Goal: Task Accomplishment & Management: Complete application form

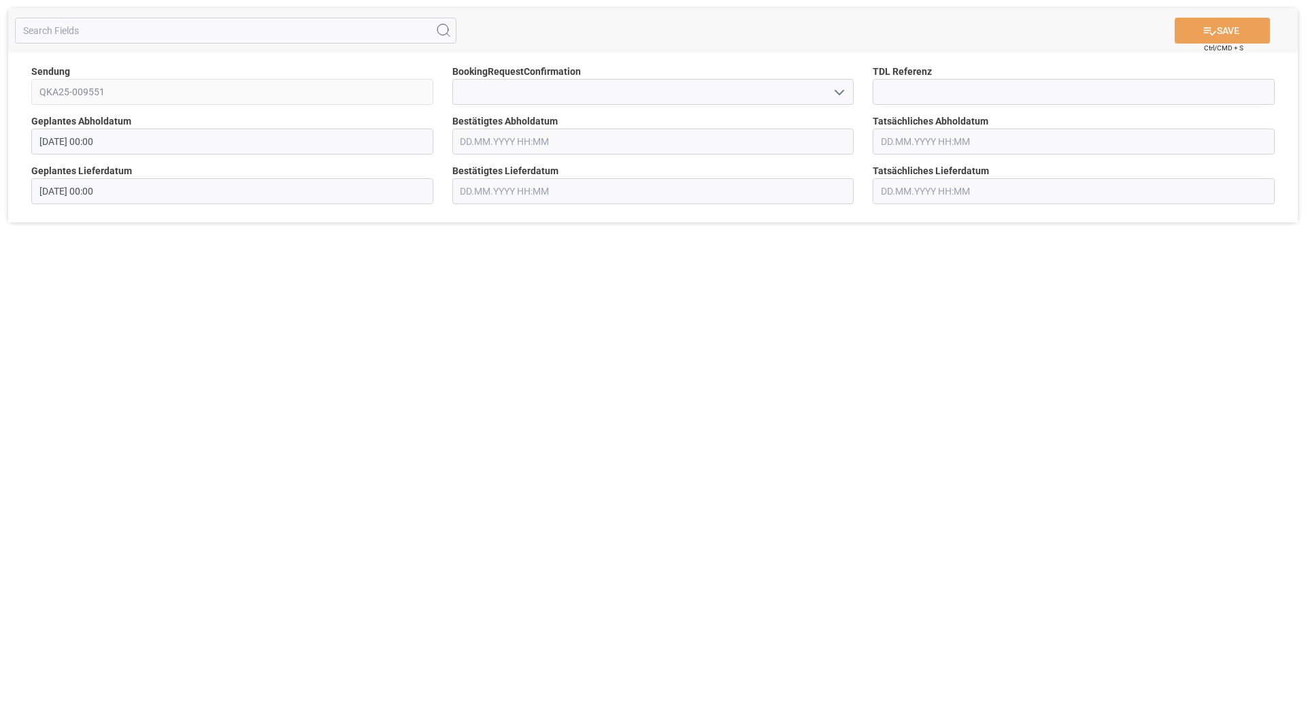
drag, startPoint x: 859, startPoint y: 94, endPoint x: 850, endPoint y: 95, distance: 9.5
click at [860, 95] on div at bounding box center [653, 92] width 422 height 26
click at [843, 92] on polyline "open menu" at bounding box center [839, 92] width 8 height 4
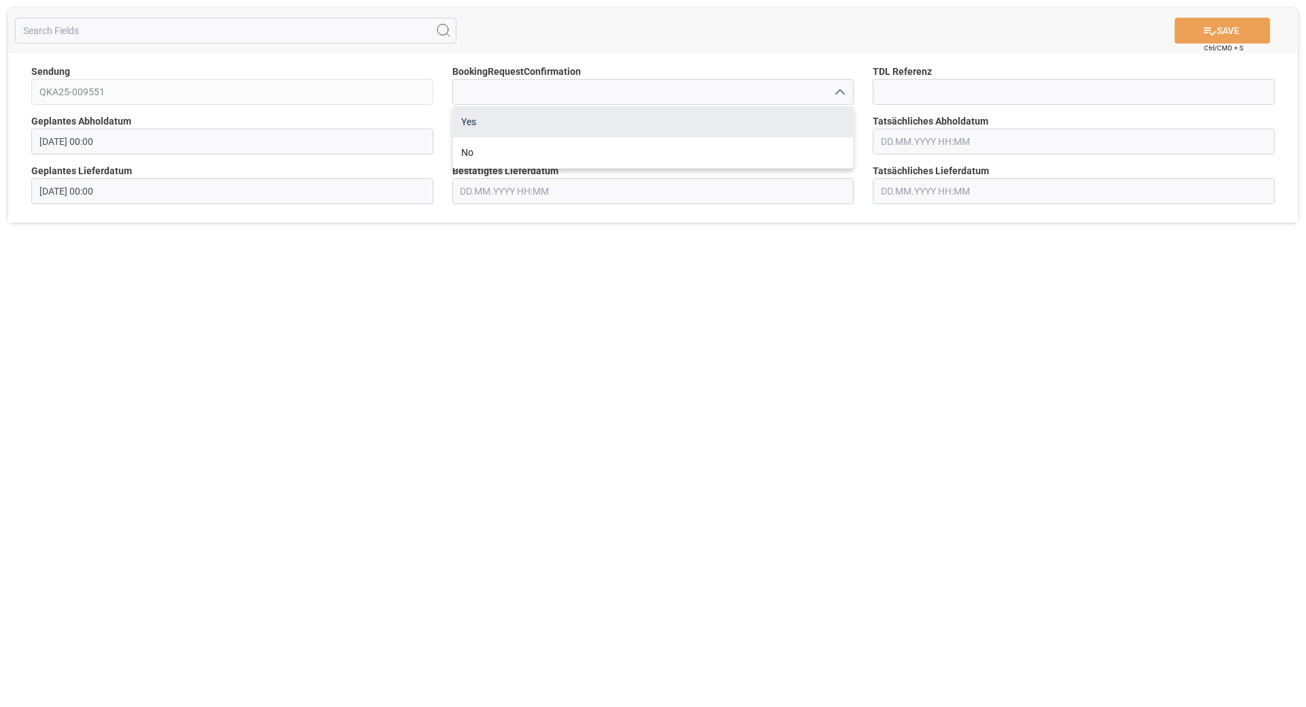
click at [684, 126] on div "Yes" at bounding box center [653, 122] width 401 height 31
type input "Yes"
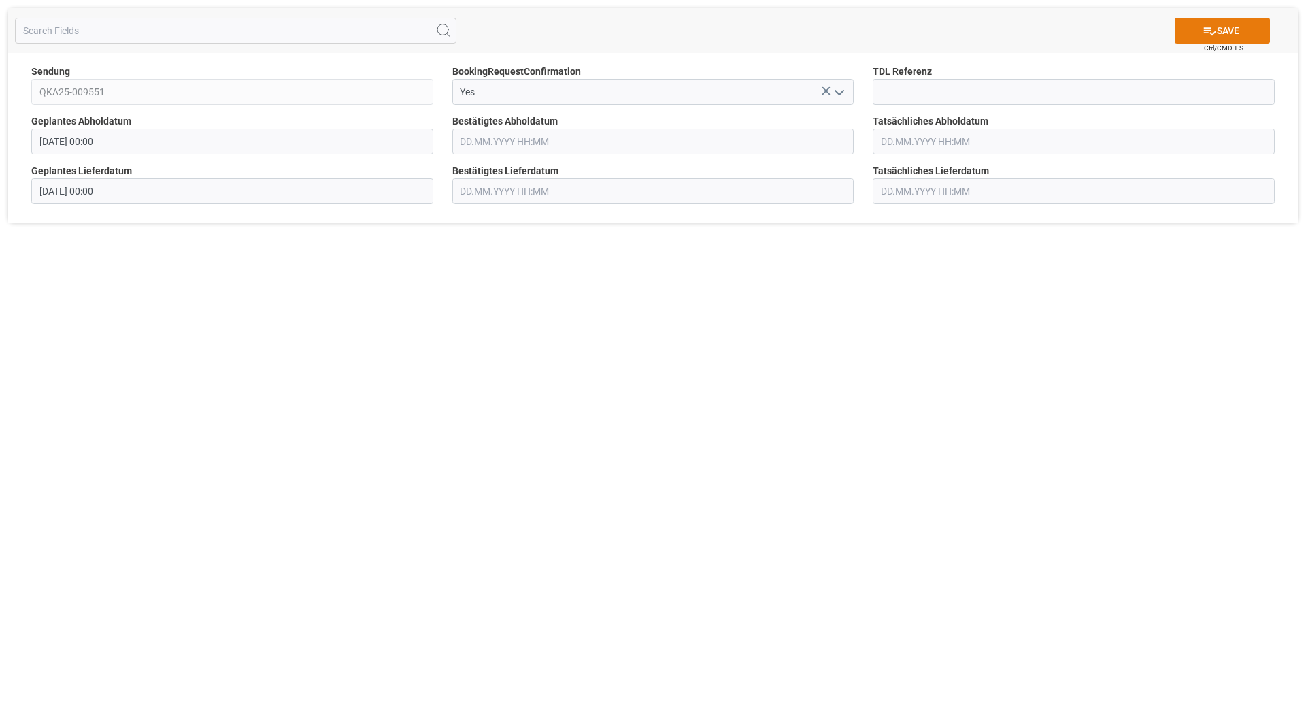
click at [1236, 24] on button "SAVE" at bounding box center [1222, 31] width 95 height 26
click at [842, 93] on polyline "open menu" at bounding box center [839, 92] width 8 height 4
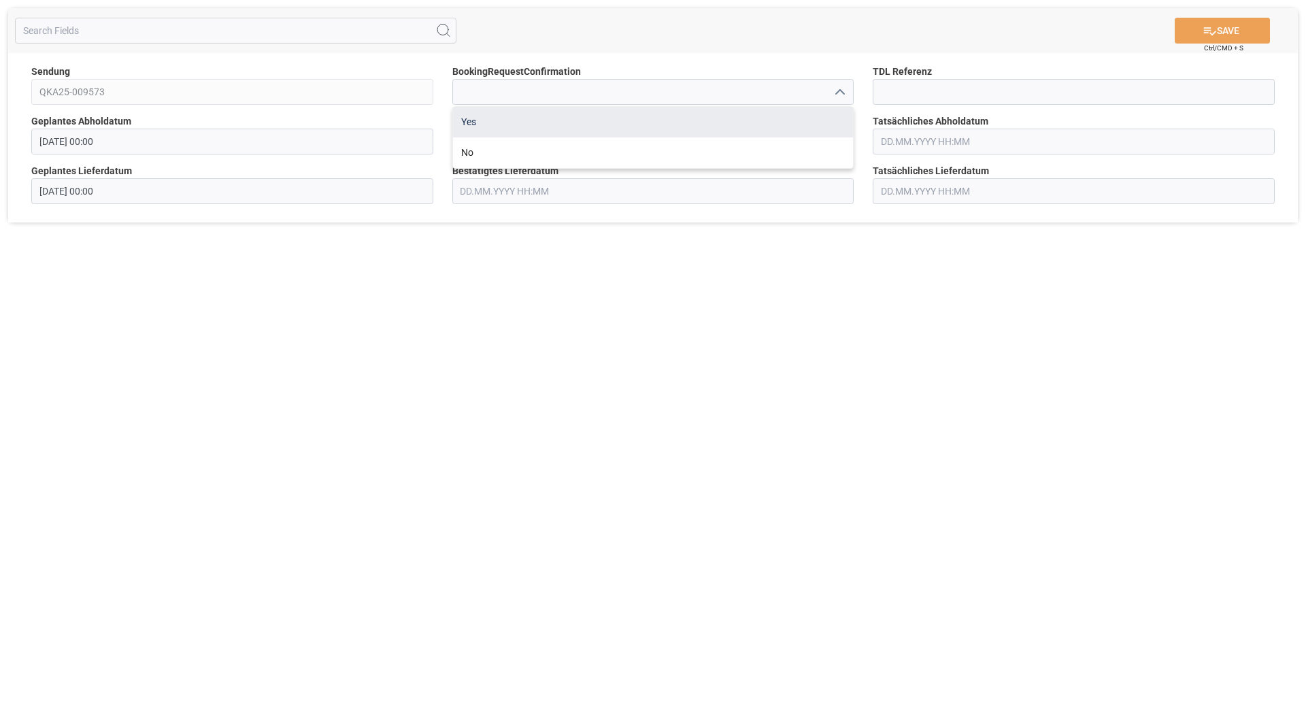
click at [727, 123] on div "Yes" at bounding box center [653, 122] width 401 height 31
type input "Yes"
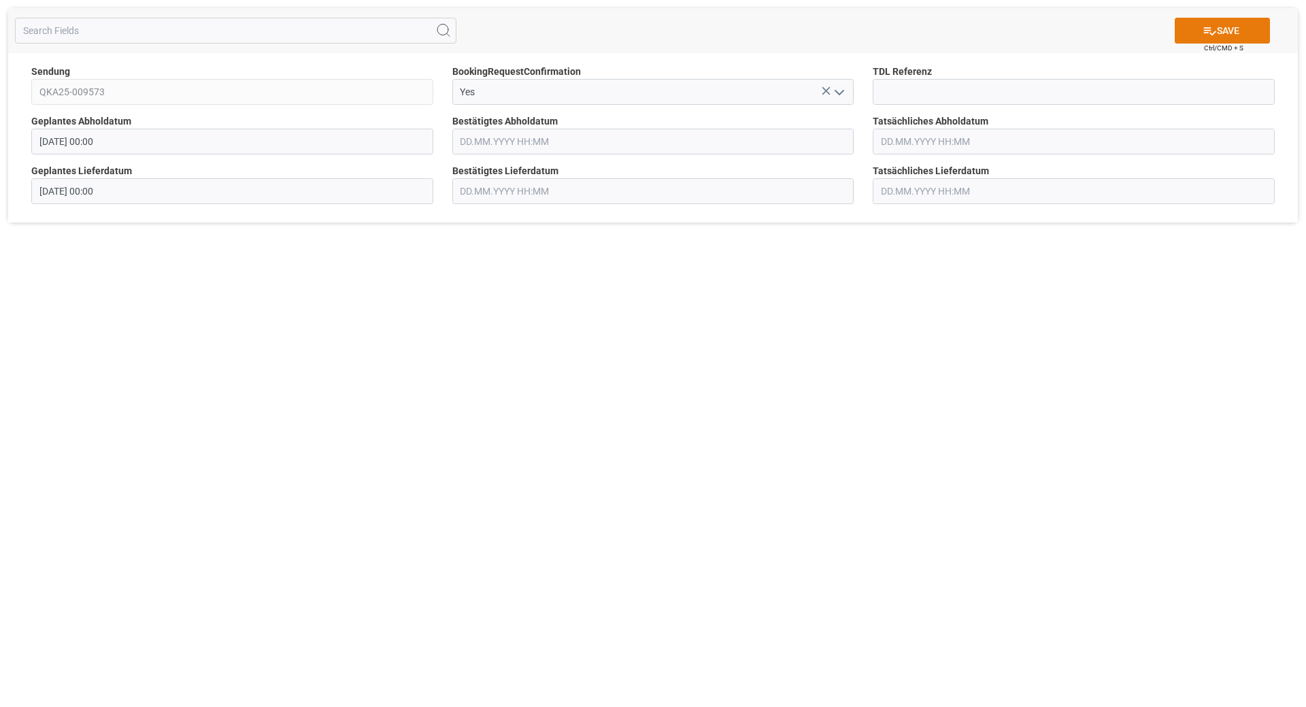
click at [1223, 24] on button "SAVE" at bounding box center [1222, 31] width 95 height 26
click at [835, 90] on icon "open menu" at bounding box center [839, 92] width 16 height 16
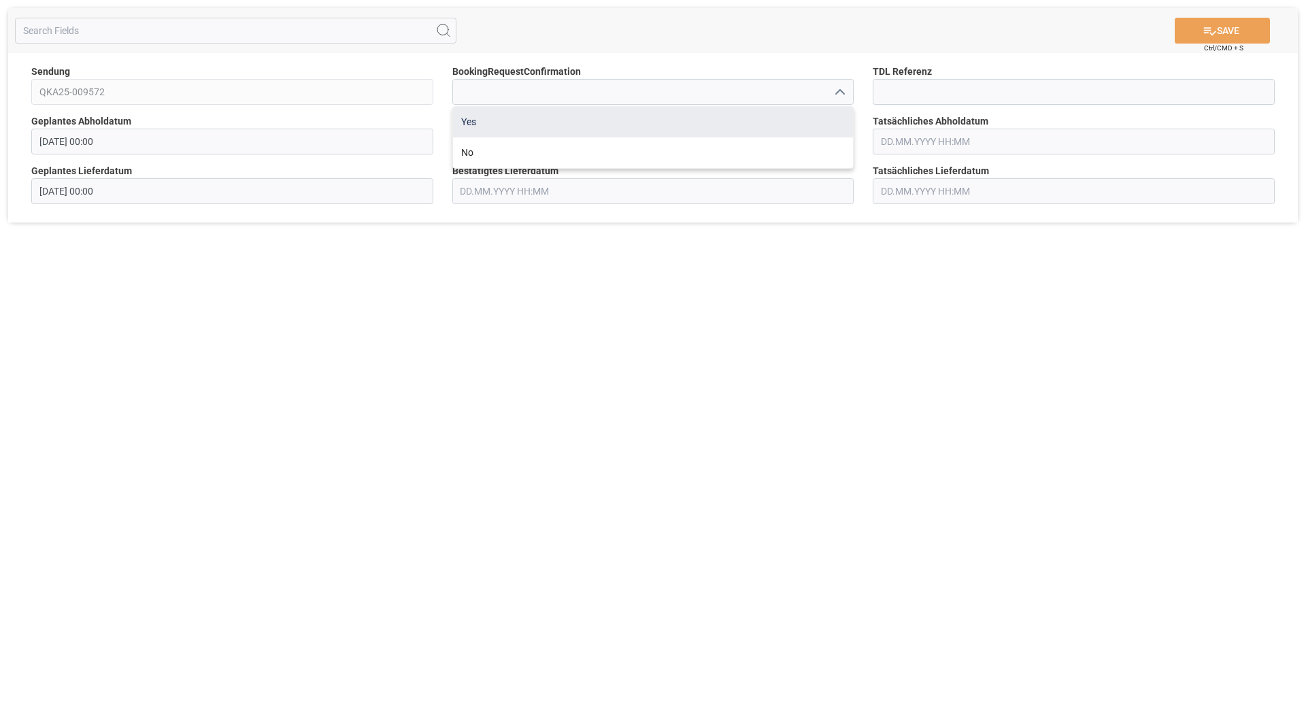
click at [701, 131] on div "Yes" at bounding box center [653, 122] width 401 height 31
type input "Yes"
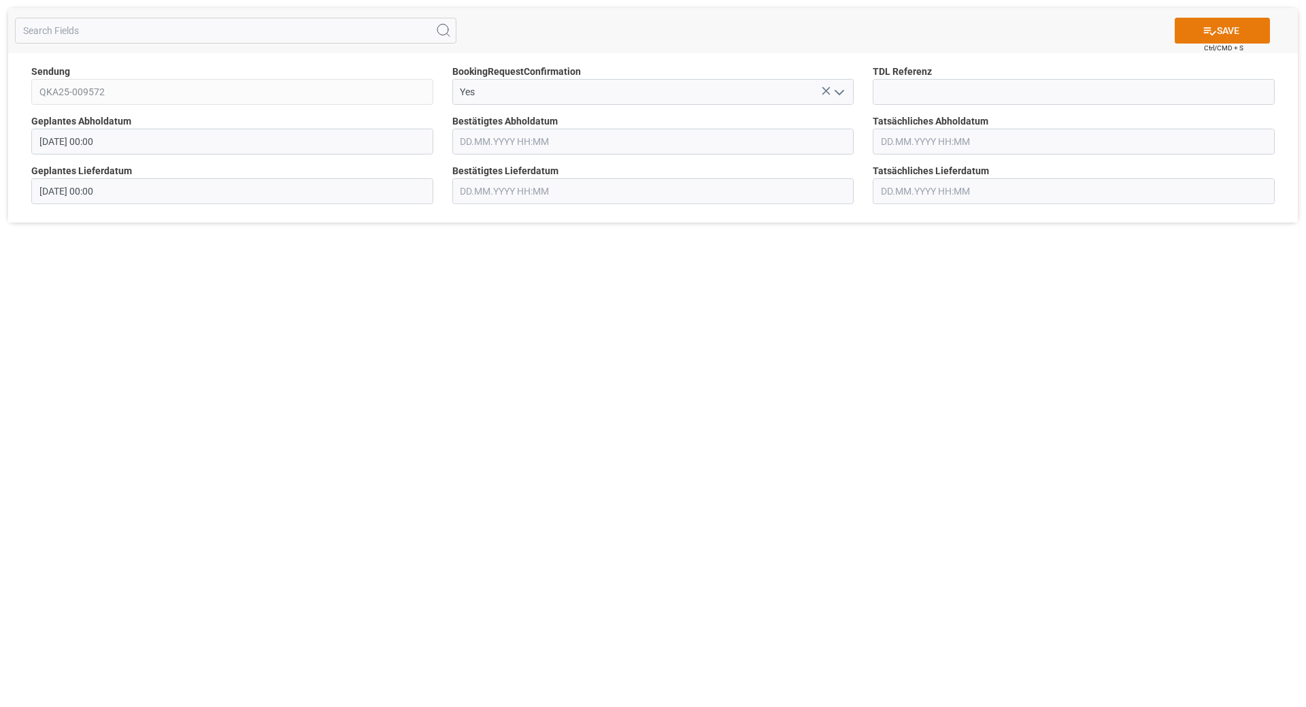
click at [1220, 36] on button "SAVE" at bounding box center [1222, 31] width 95 height 26
drag, startPoint x: 852, startPoint y: 85, endPoint x: 843, endPoint y: 88, distance: 9.3
click at [852, 86] on input at bounding box center [653, 92] width 402 height 26
click at [843, 88] on icon "open menu" at bounding box center [839, 92] width 16 height 16
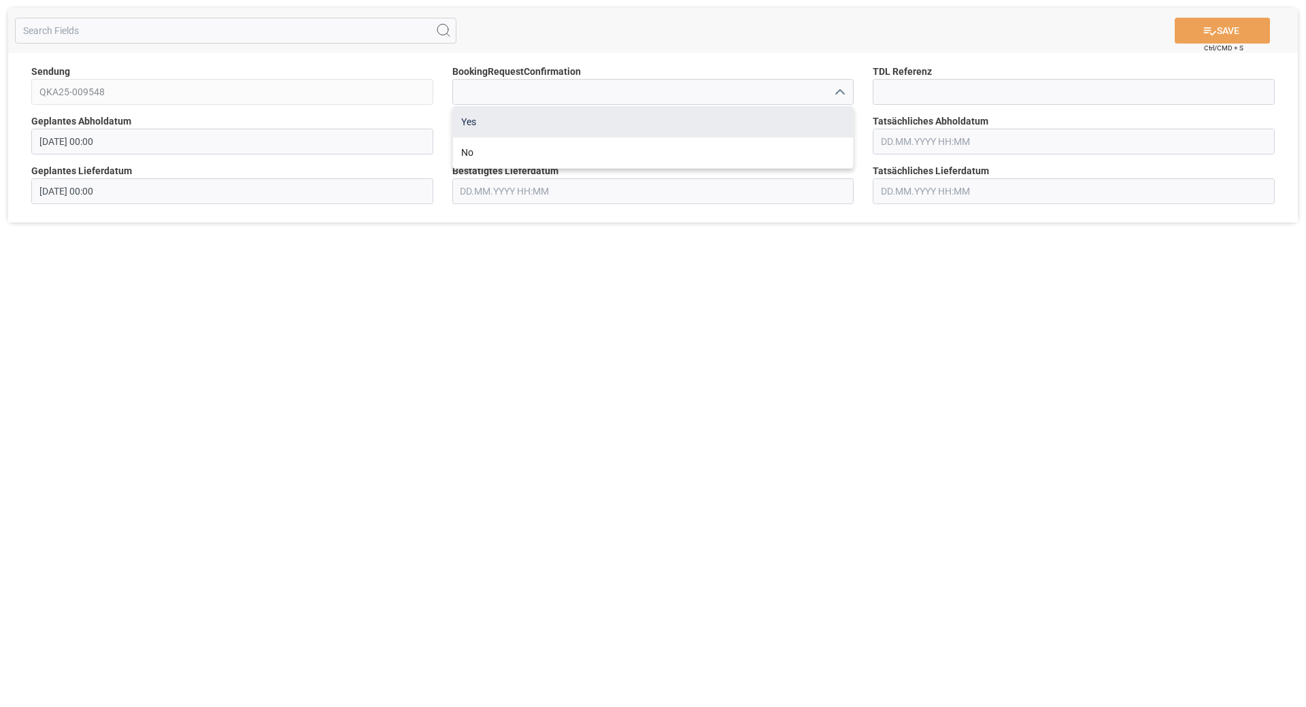
click at [786, 117] on div "Yes" at bounding box center [653, 122] width 401 height 31
type input "Yes"
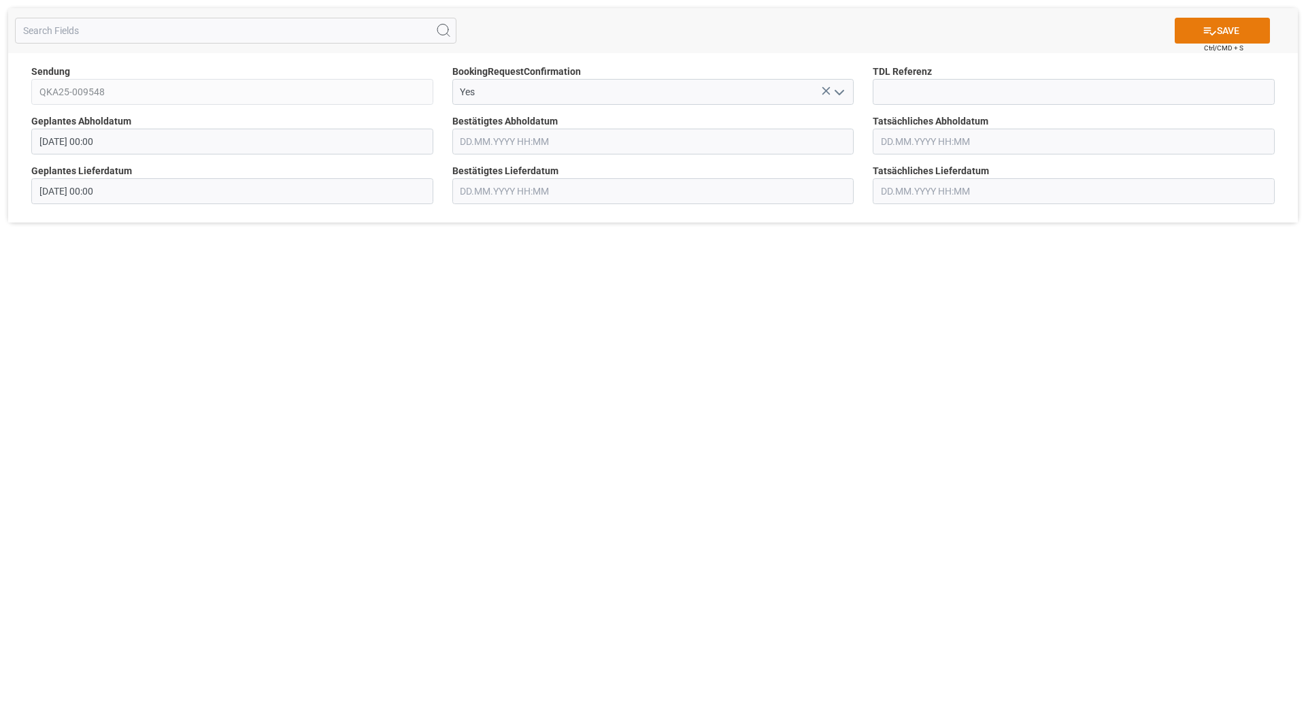
click at [1210, 22] on button "SAVE" at bounding box center [1222, 31] width 95 height 26
click at [131, 321] on div "SAVE Ctrl/CMD + S Sendung QKA25-009548 BookingRequestConfirmation Yes TDL Refer…" at bounding box center [653, 353] width 1306 height 707
